Goal: Transaction & Acquisition: Purchase product/service

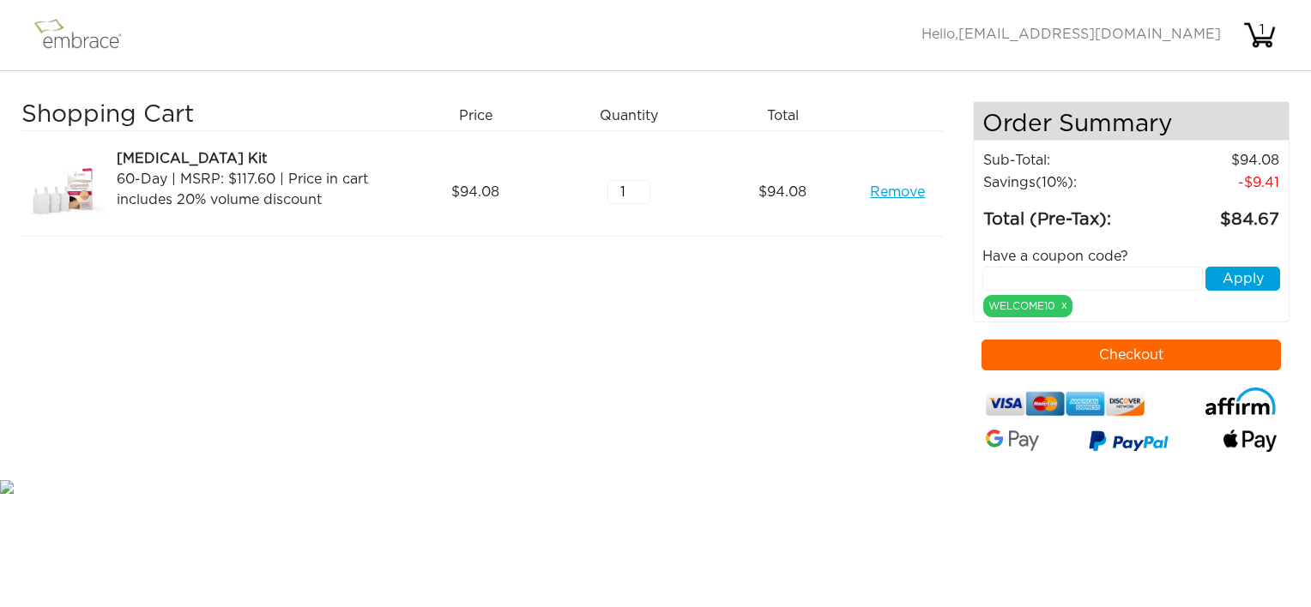
click at [1152, 356] on button "Checkout" at bounding box center [1131, 355] width 300 height 31
click at [891, 191] on link "Remove" at bounding box center [897, 192] width 55 height 21
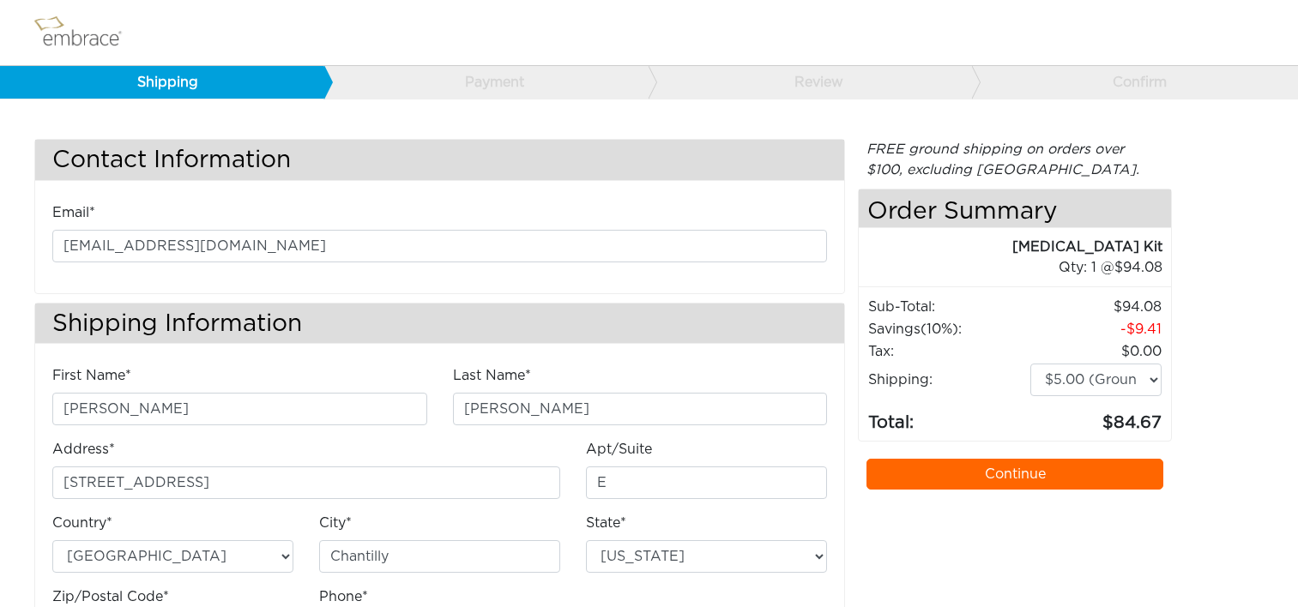
select select "VA"
click at [1154, 377] on select "$5.00 (Ground) $15.00 (Express Saver) $20.00 (Two Day) $30.00 (Overnight)" at bounding box center [1095, 380] width 131 height 33
click at [1014, 467] on link "Continue" at bounding box center [1014, 474] width 297 height 31
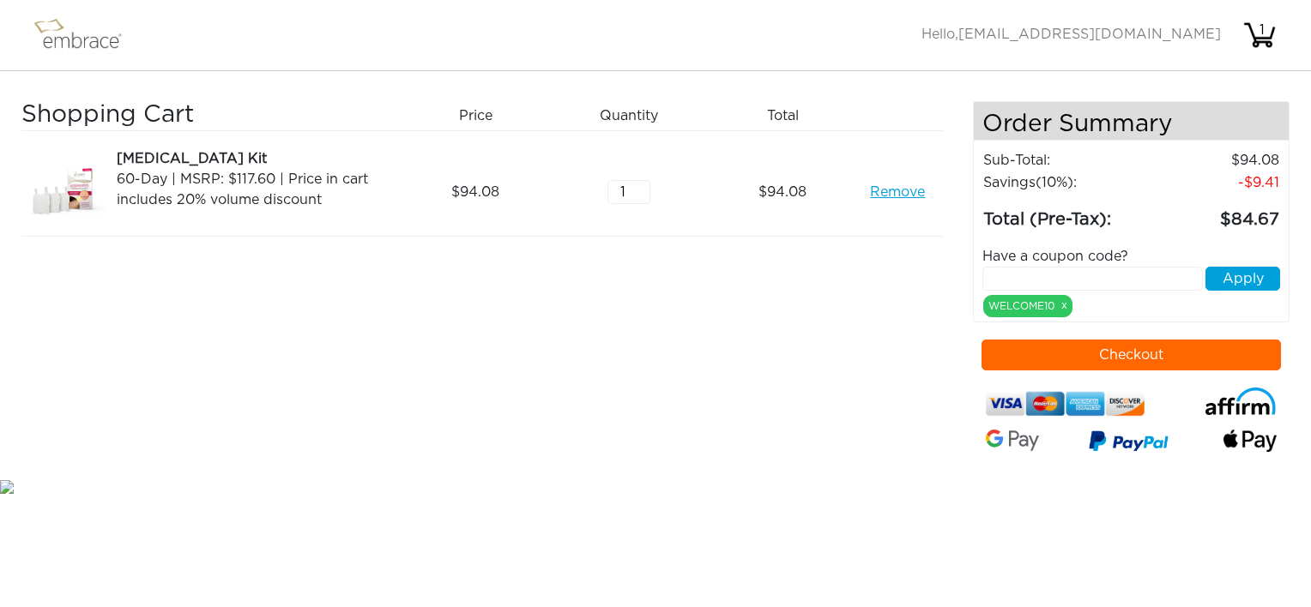
click at [1143, 347] on button "Checkout" at bounding box center [1131, 355] width 300 height 31
click at [903, 190] on link "Remove" at bounding box center [897, 192] width 55 height 21
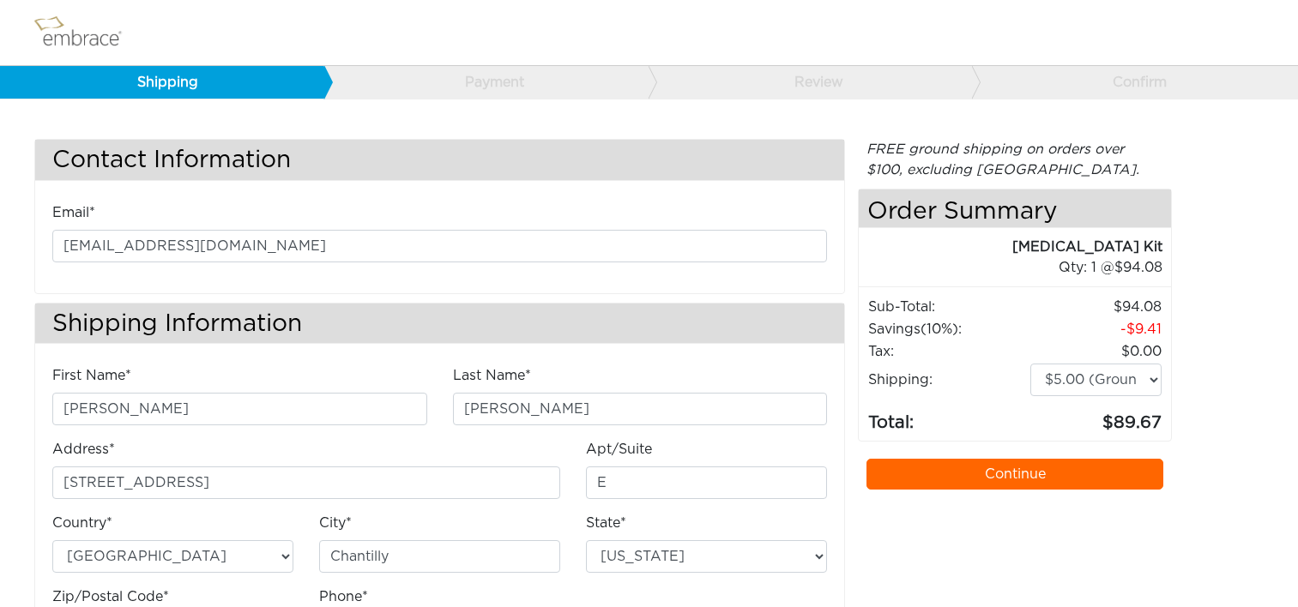
select select "VA"
click at [1155, 377] on select "$5.00 (Ground) $15.00 (Express Saver) $20.00 (Two Day) $30.00 (Overnight)" at bounding box center [1095, 380] width 131 height 33
